Goal: Navigation & Orientation: Go to known website

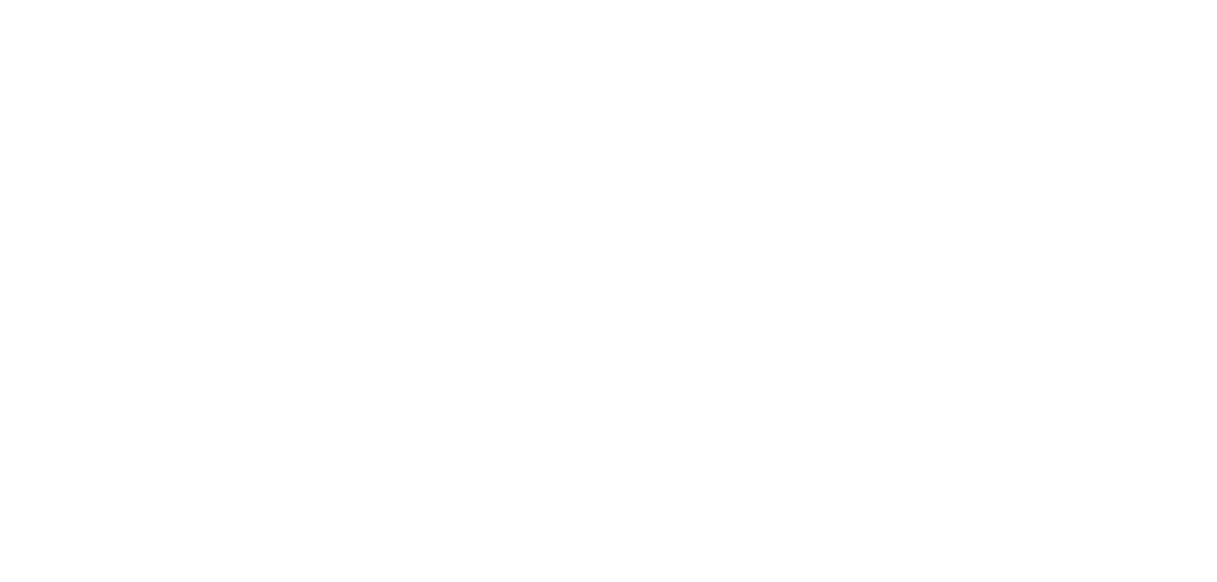
click at [965, 0] on html "Texto original Avalie a tradução O feedback vai ser usado para ajudar a melhora…" at bounding box center [608, 0] width 1217 height 0
